Goal: Check status: Check status

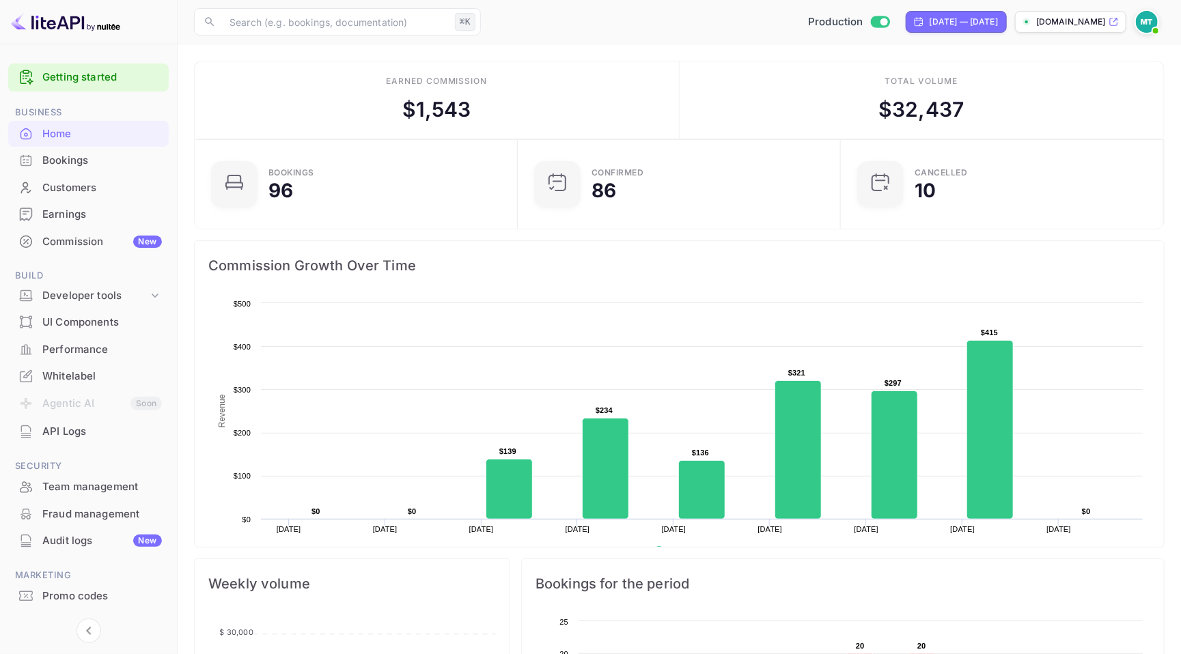
scroll to position [221, 314]
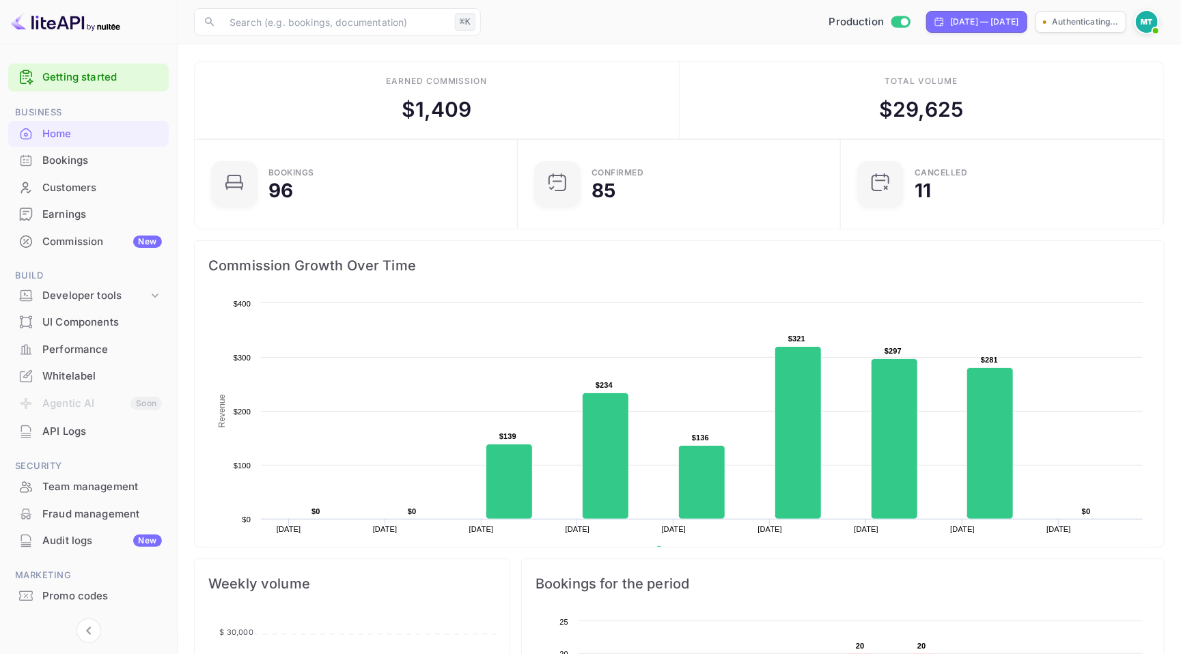
scroll to position [221, 314]
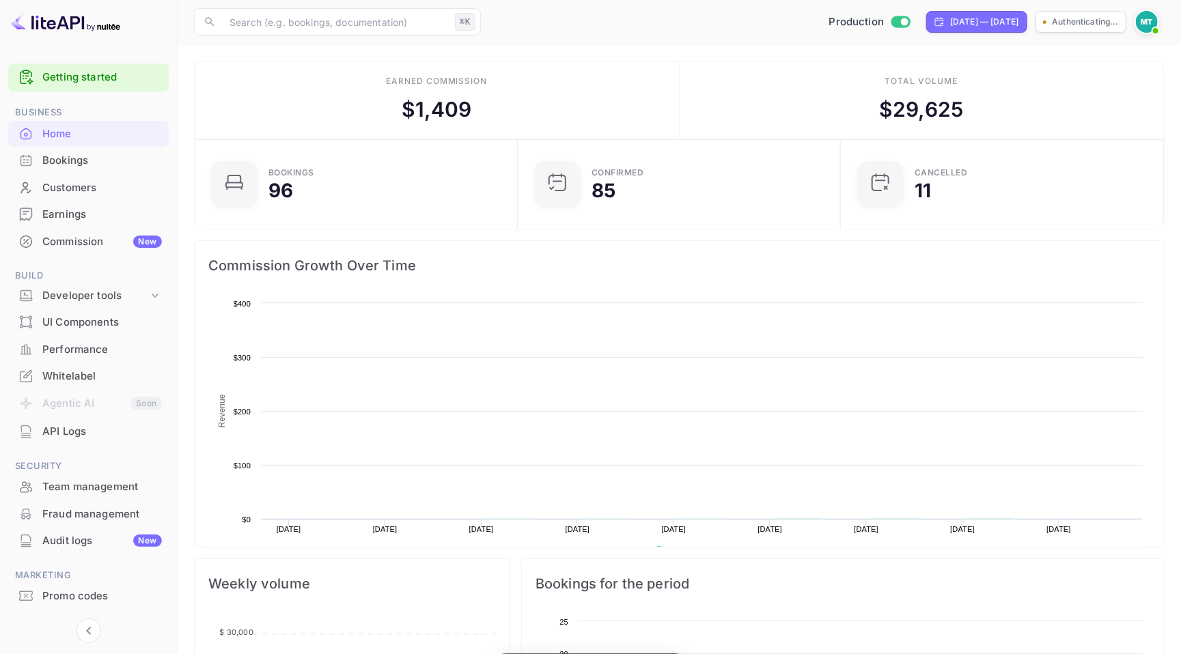
scroll to position [1, 1]
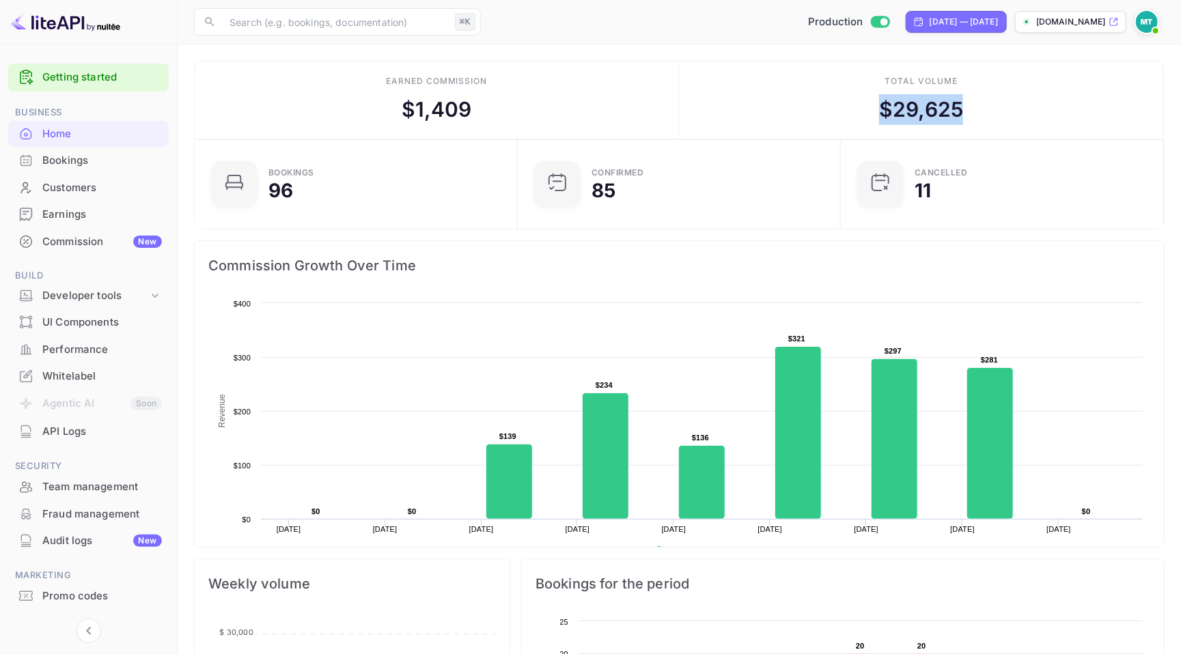
drag, startPoint x: 880, startPoint y: 107, endPoint x: 988, endPoint y: 109, distance: 108.6
click at [988, 109] on div "Total volume $ 29,625" at bounding box center [922, 100] width 485 height 78
click at [822, 120] on div "Total volume $ 29,625" at bounding box center [922, 100] width 485 height 78
drag, startPoint x: 397, startPoint y: 104, endPoint x: 522, endPoint y: 109, distance: 124.4
click at [522, 109] on div "Earned commission $ 1,409" at bounding box center [437, 100] width 485 height 78
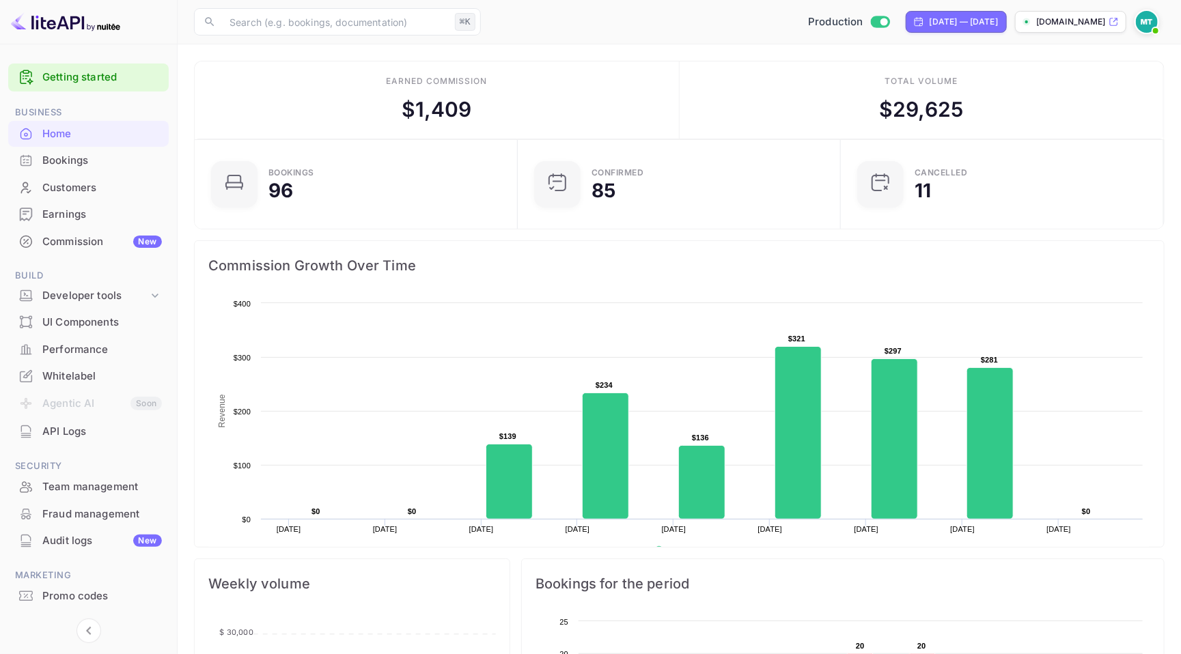
click at [507, 121] on div "Earned commission $ 1,409" at bounding box center [437, 100] width 485 height 78
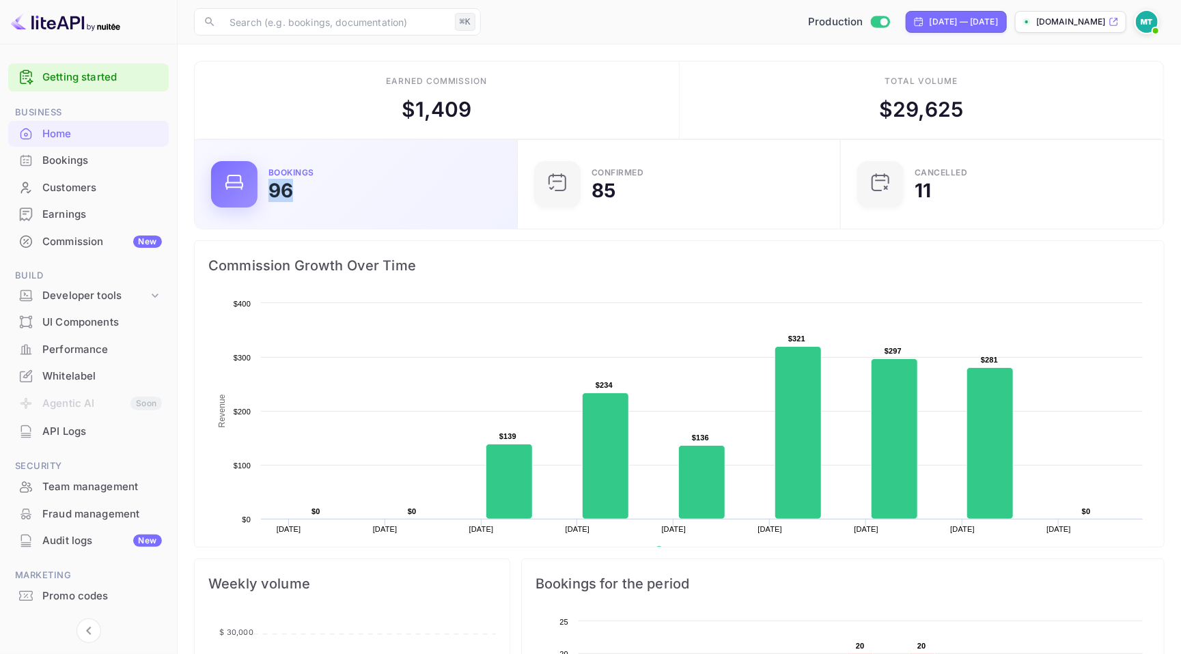
drag, startPoint x: 271, startPoint y: 181, endPoint x: 292, endPoint y: 189, distance: 22.1
click at [292, 189] on div "96" at bounding box center [280, 190] width 25 height 19
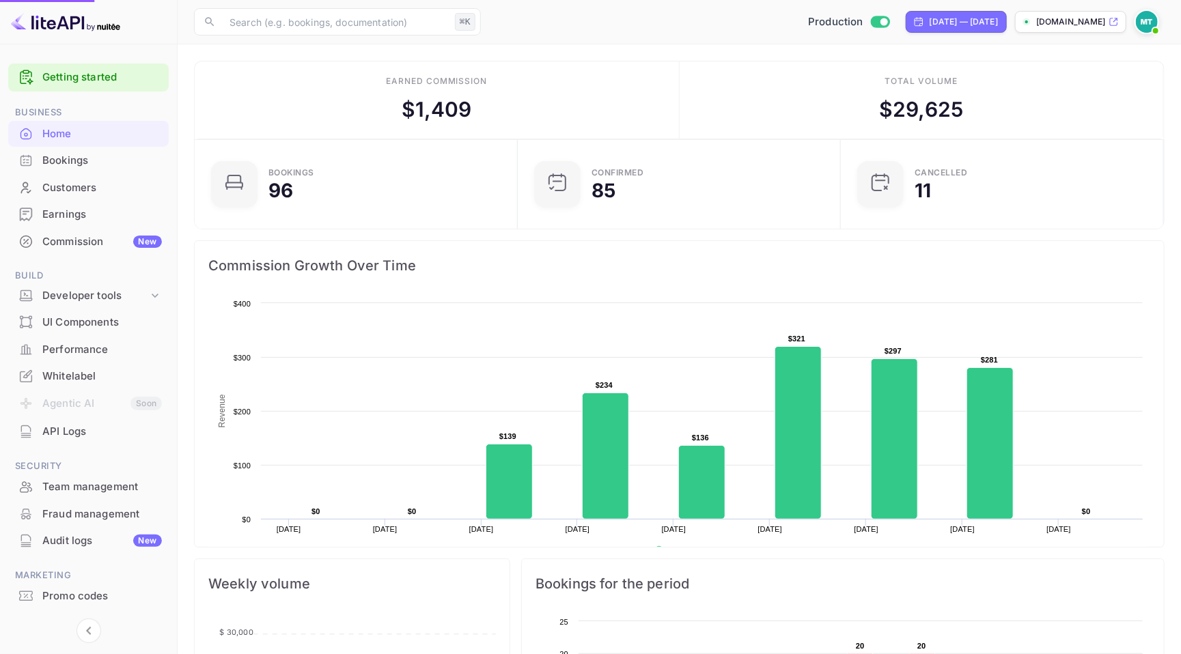
click at [675, 70] on div "Earned commission $ 1,409" at bounding box center [437, 100] width 485 height 78
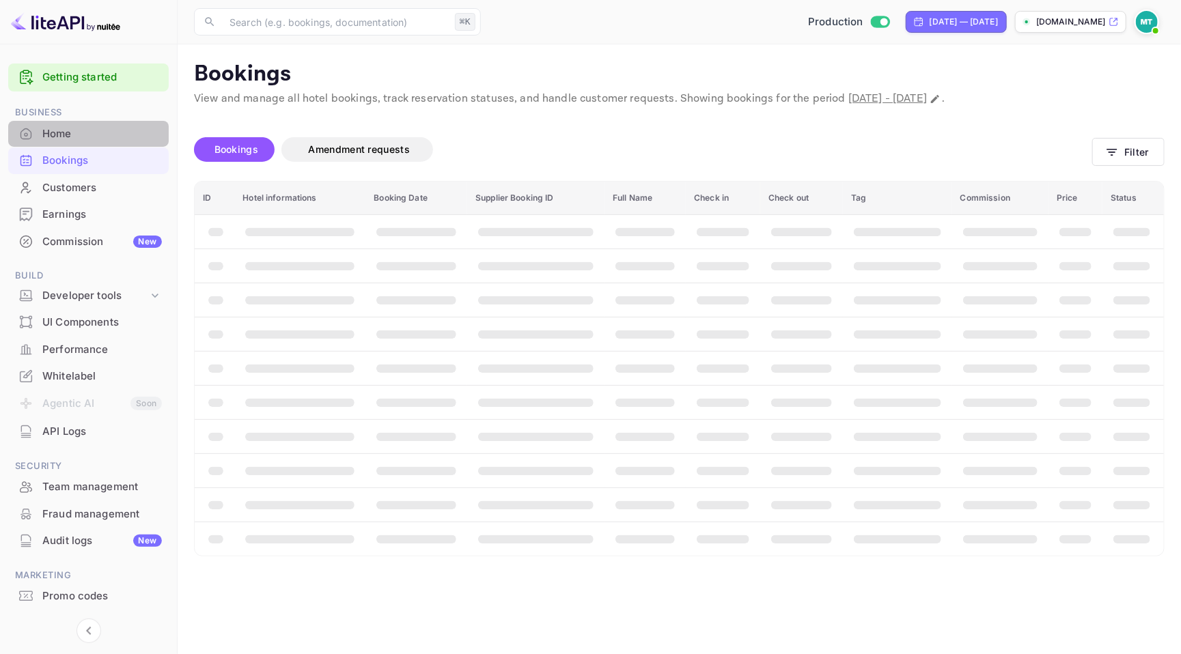
click at [63, 130] on div "Home" at bounding box center [102, 134] width 120 height 16
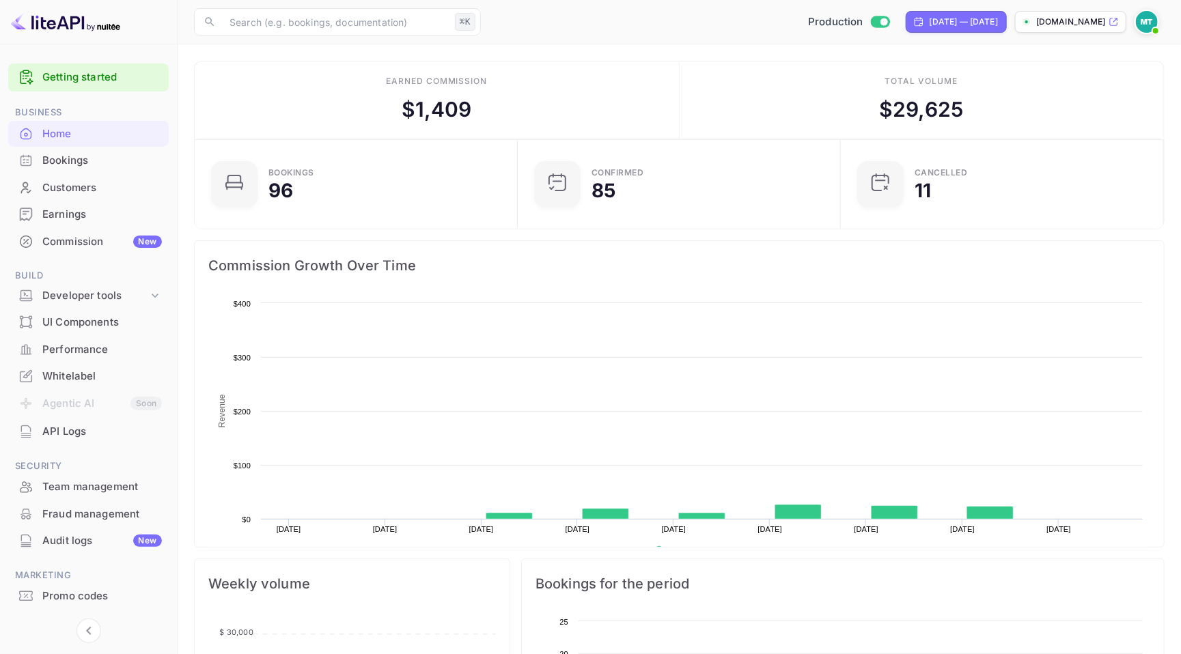
scroll to position [221, 314]
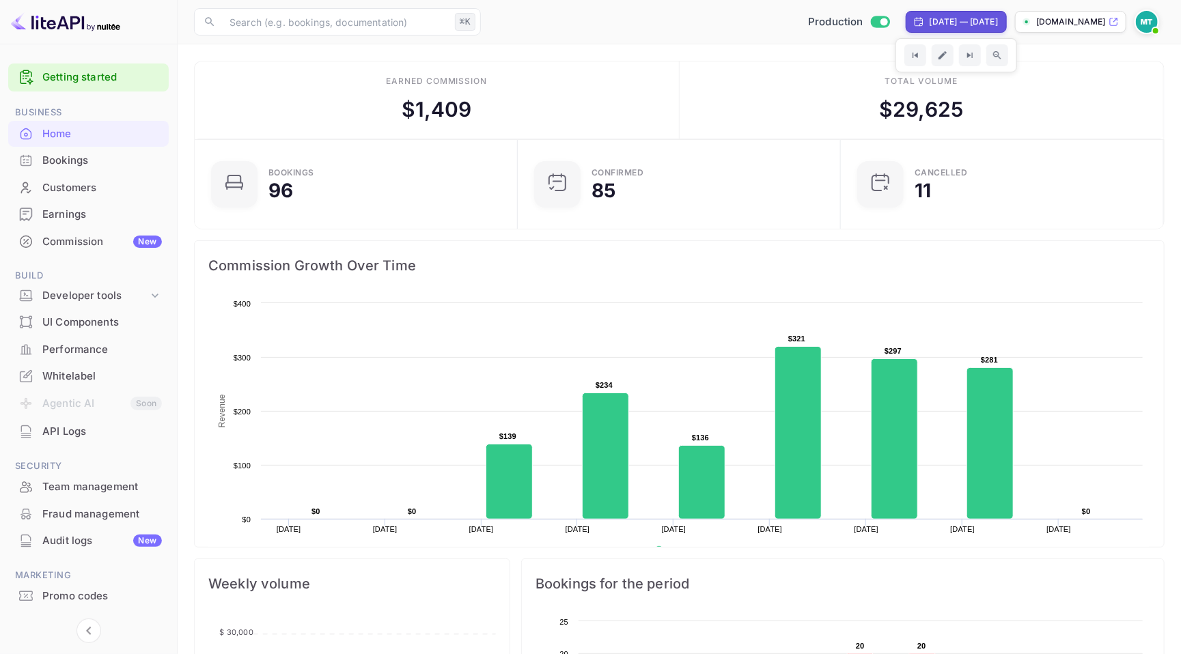
click at [908, 28] on div "[DATE] — [DATE]" at bounding box center [956, 22] width 101 height 22
select select "8"
select select "2025"
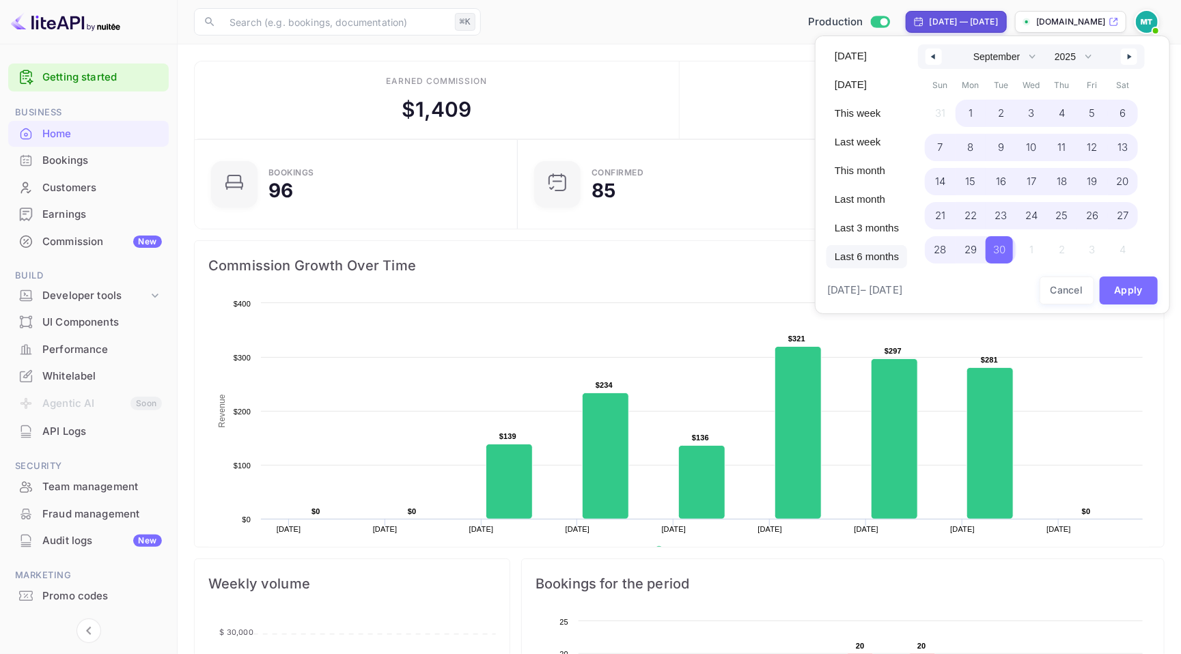
click at [858, 255] on span "Last 6 months" at bounding box center [866, 256] width 81 height 23
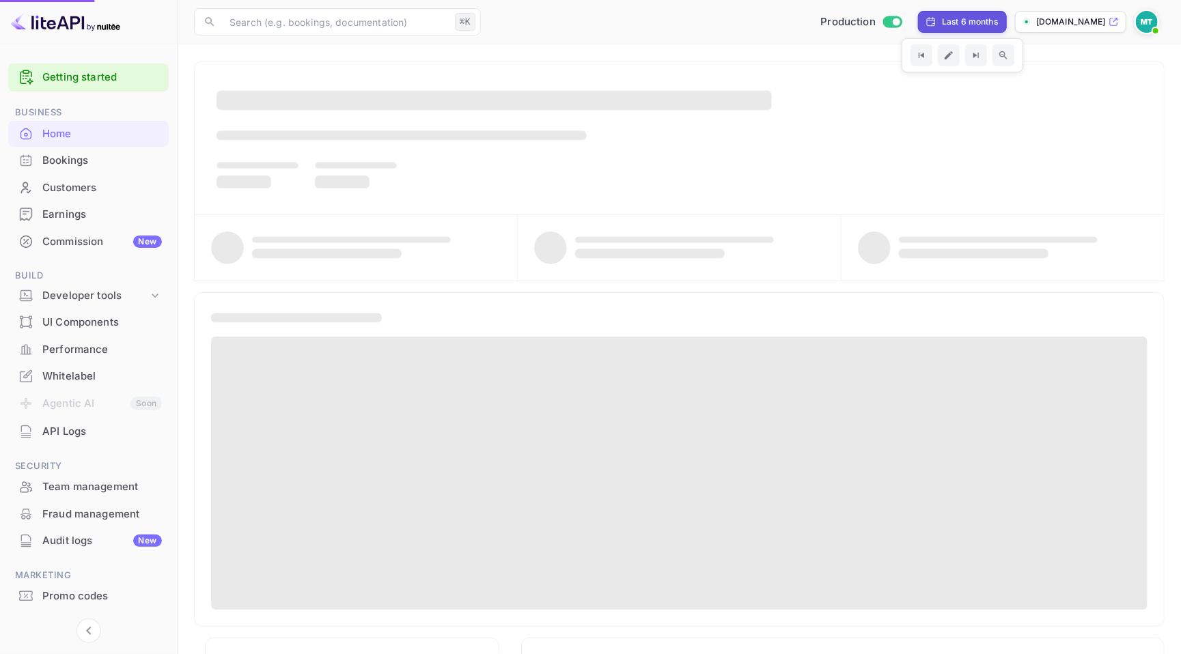
select select "3"
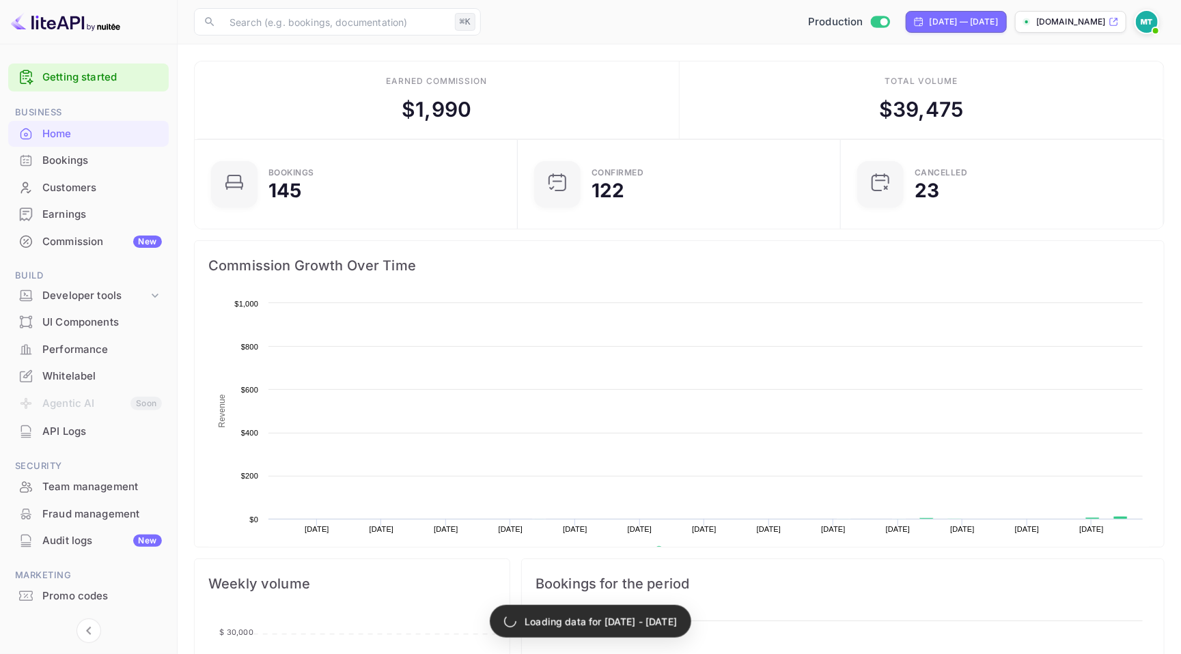
scroll to position [1, 1]
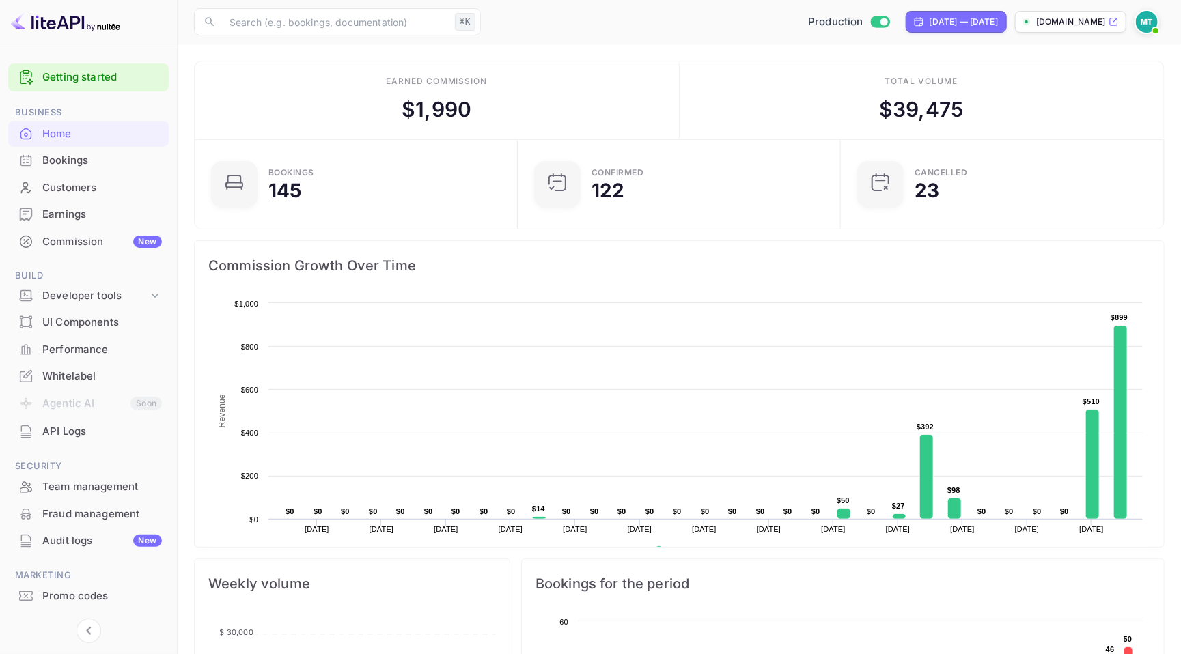
click at [62, 137] on div "Home" at bounding box center [102, 134] width 120 height 16
